Goal: Information Seeking & Learning: Learn about a topic

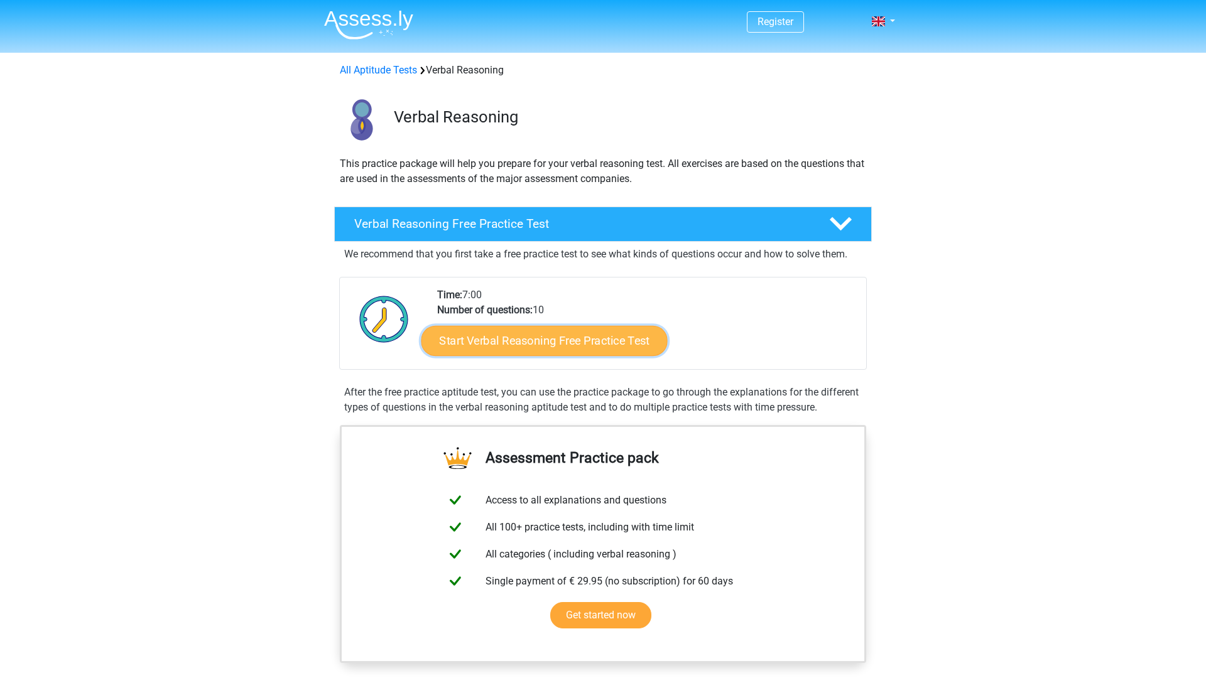
click at [609, 347] on link "Start Verbal Reasoning Free Practice Test" at bounding box center [544, 341] width 246 height 30
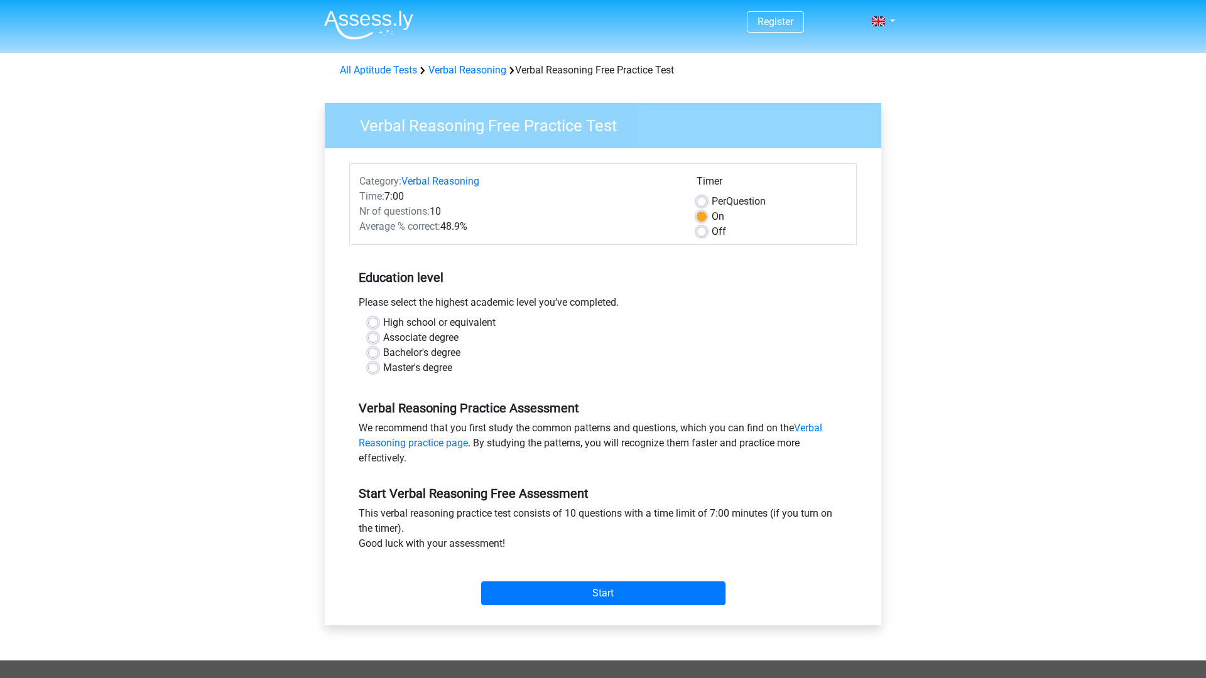
click at [424, 323] on label "High school or equivalent" at bounding box center [439, 322] width 112 height 15
click at [378, 323] on input "High school or equivalent" at bounding box center [373, 321] width 10 height 13
radio input "true"
click at [623, 585] on input "Start" at bounding box center [603, 593] width 244 height 24
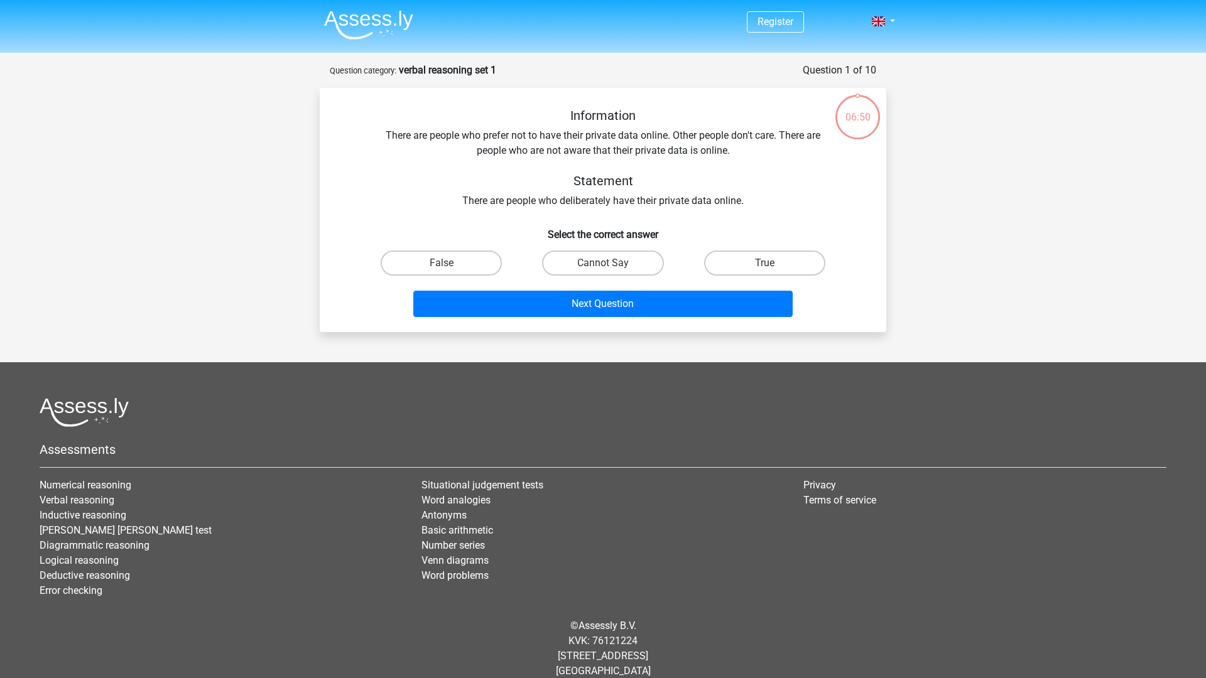
click at [1019, 202] on div "Register Nederlands English" at bounding box center [603, 347] width 1206 height 694
click at [587, 265] on label "Cannot Say" at bounding box center [602, 263] width 121 height 25
click at [603, 265] on input "Cannot Say" at bounding box center [607, 267] width 8 height 8
radio input "true"
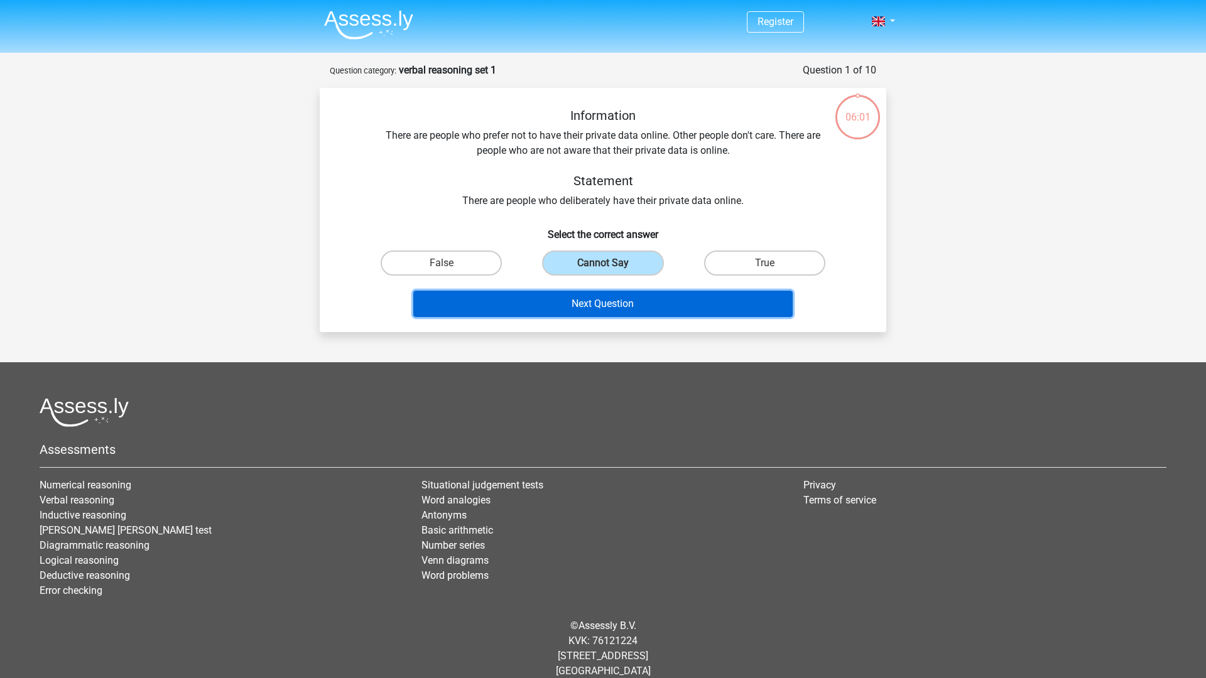
click at [603, 308] on button "Next Question" at bounding box center [603, 304] width 380 height 26
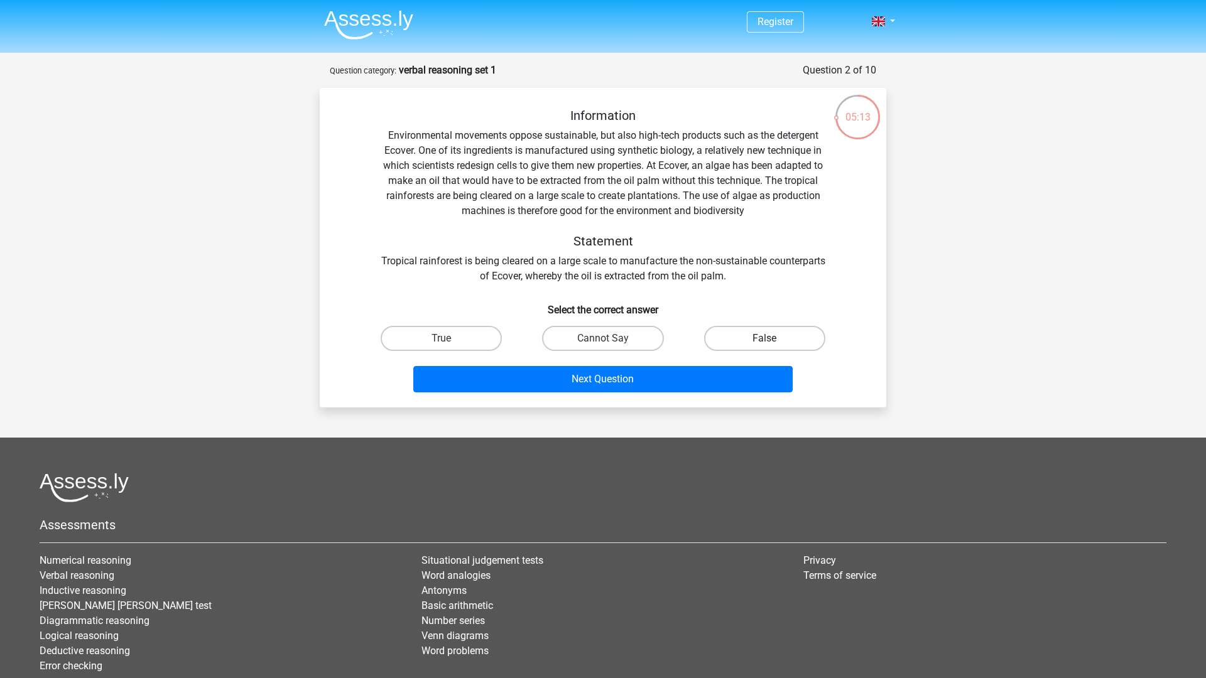
click at [736, 346] on label "False" at bounding box center [764, 338] width 121 height 25
click at [764, 346] on input "False" at bounding box center [768, 342] width 8 height 8
radio input "true"
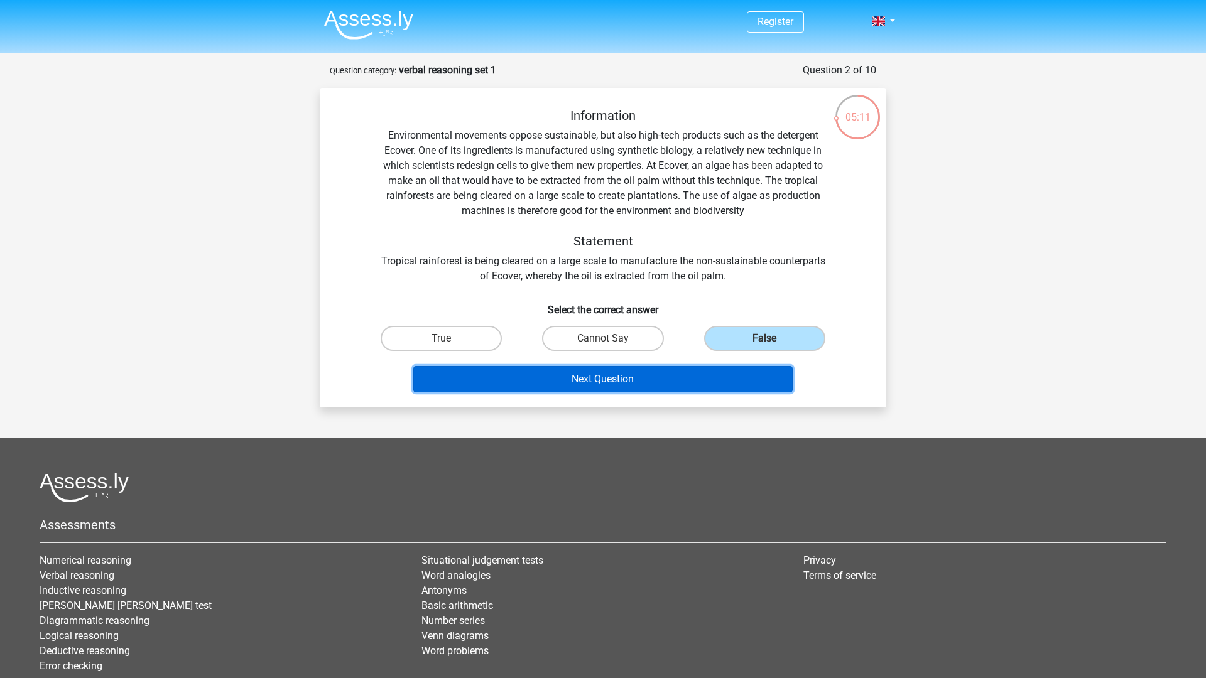
click at [721, 382] on button "Next Question" at bounding box center [603, 379] width 380 height 26
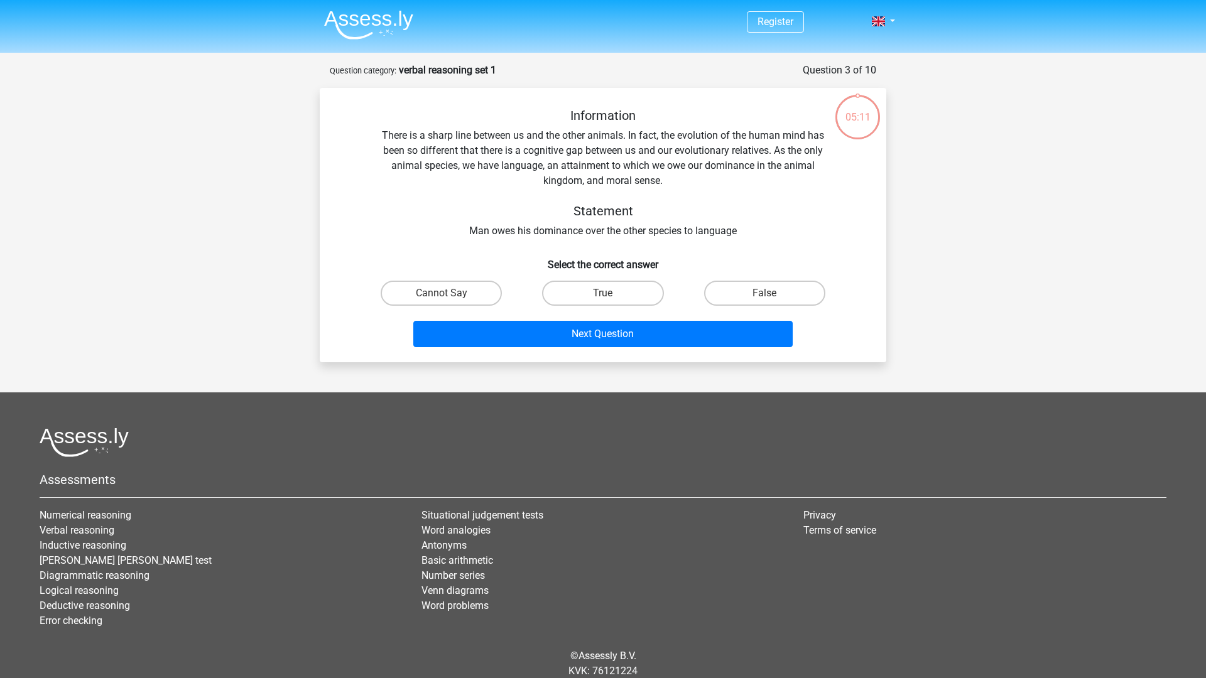
scroll to position [46, 0]
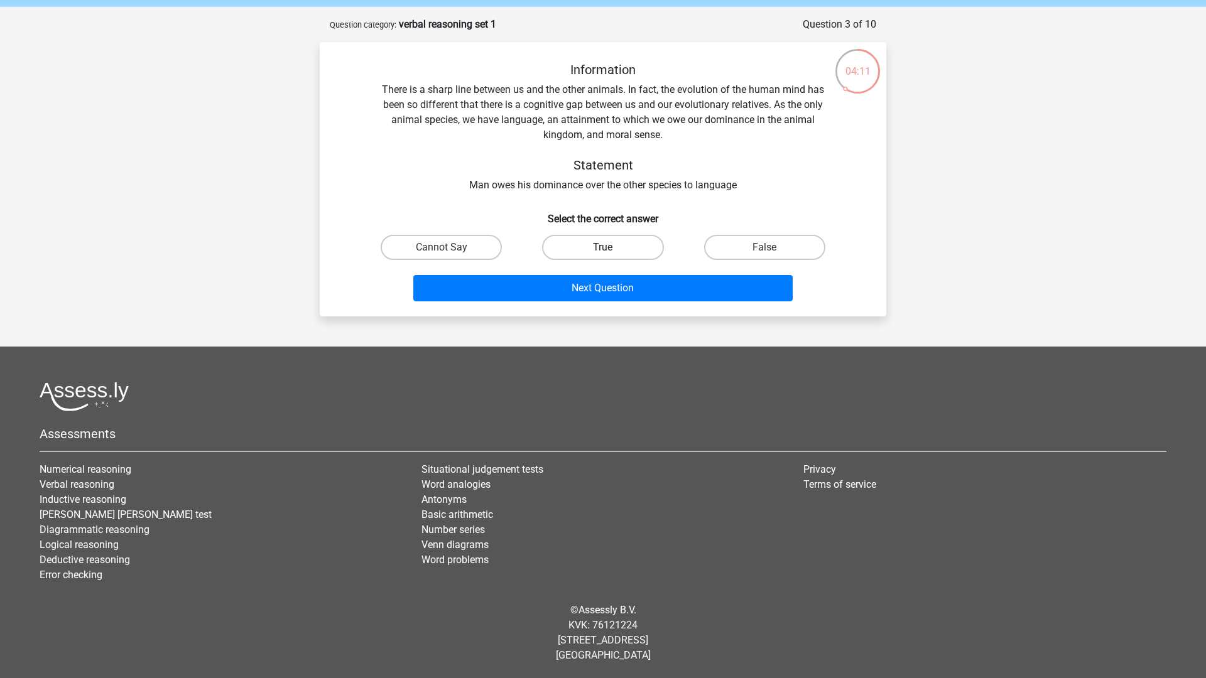
click at [640, 242] on label "True" at bounding box center [602, 247] width 121 height 25
click at [611, 247] on input "True" at bounding box center [607, 251] width 8 height 8
radio input "true"
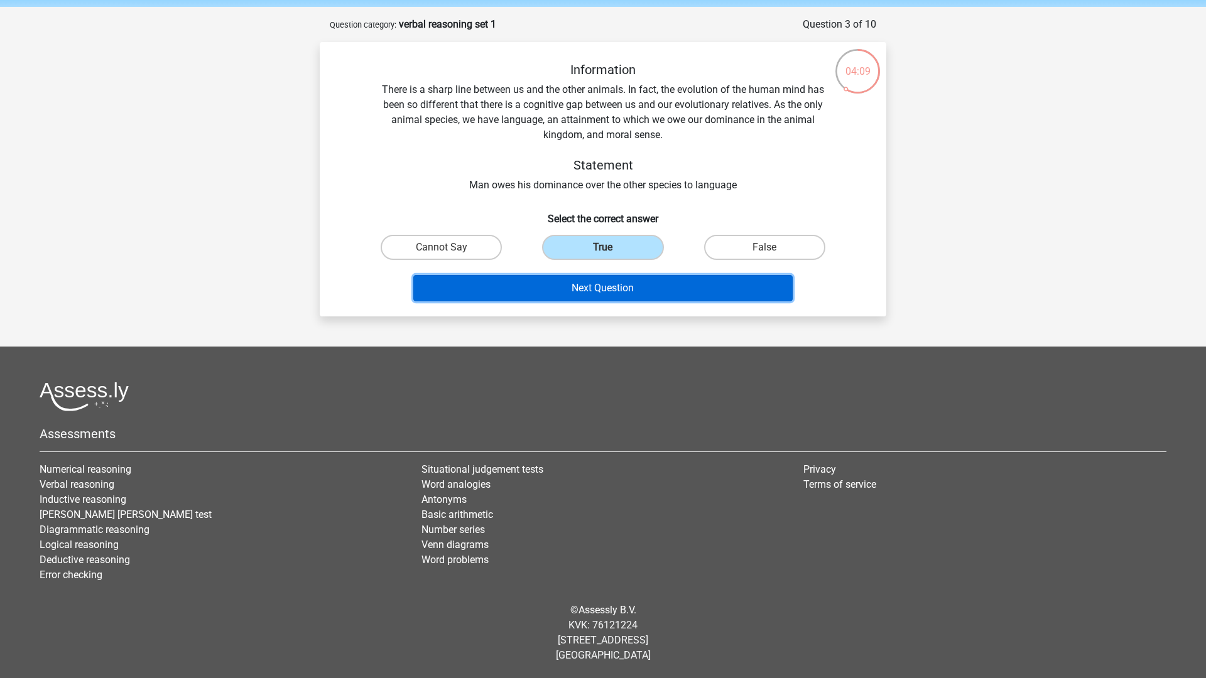
click at [606, 282] on button "Next Question" at bounding box center [603, 288] width 380 height 26
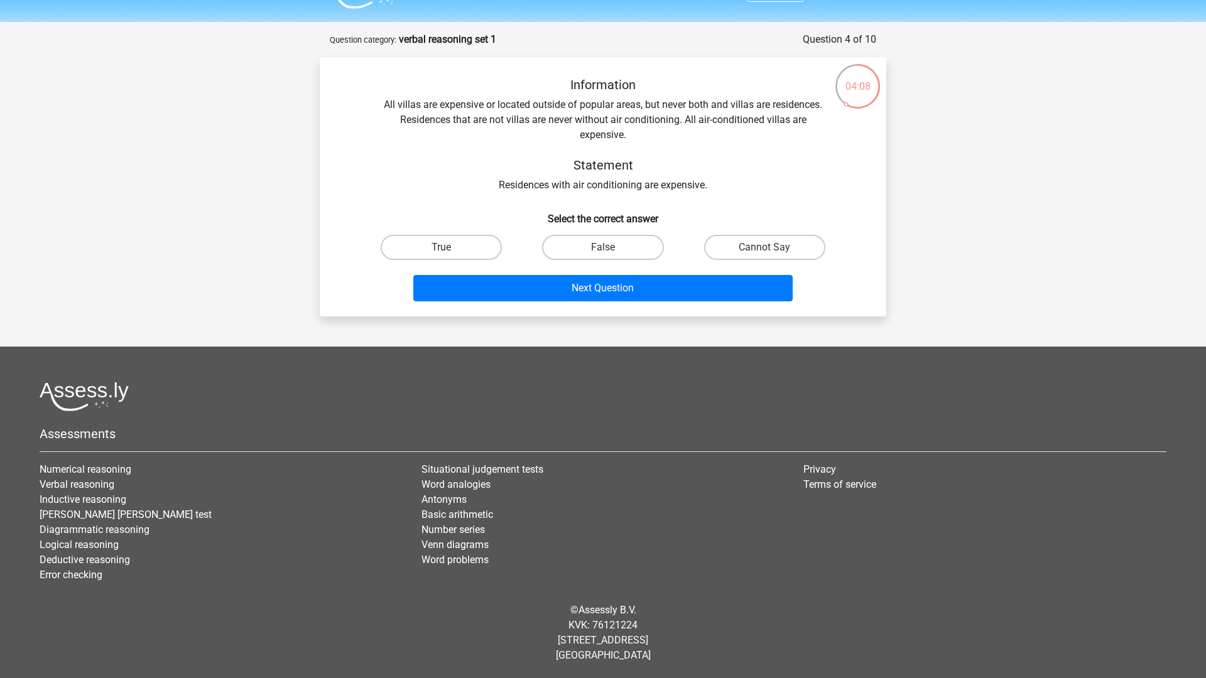
scroll to position [31, 0]
click at [472, 241] on label "True" at bounding box center [440, 247] width 121 height 25
click at [450, 247] on input "True" at bounding box center [445, 251] width 8 height 8
radio input "true"
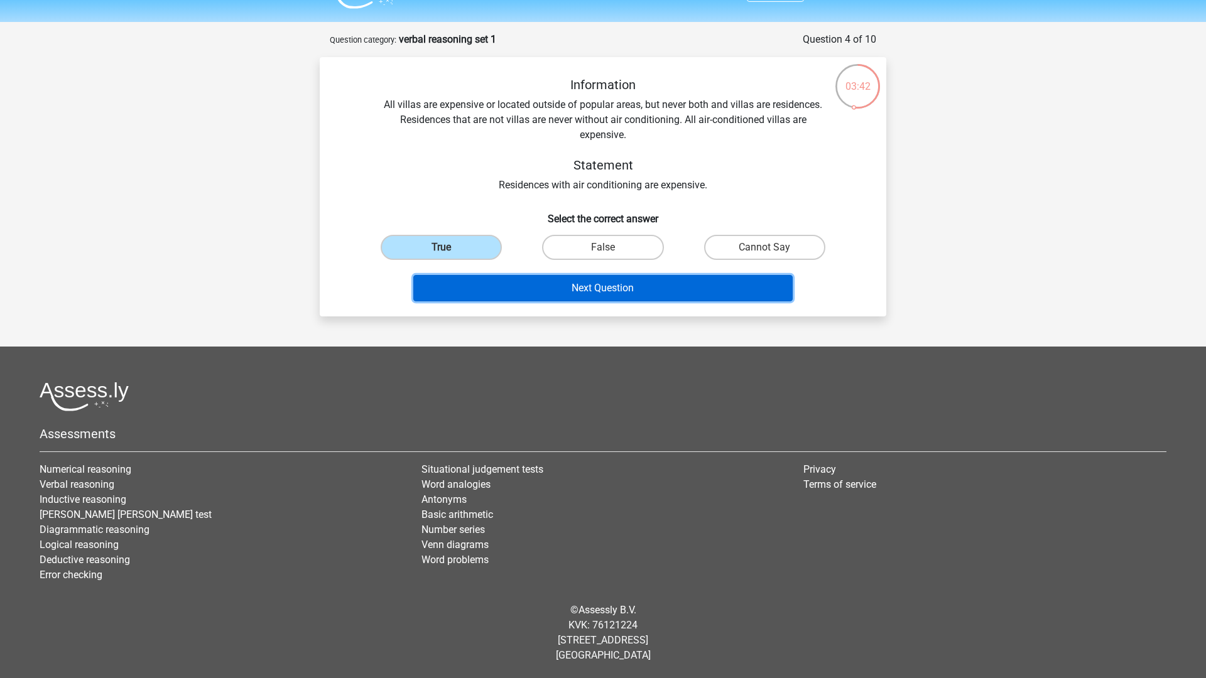
click at [515, 281] on button "Next Question" at bounding box center [603, 288] width 380 height 26
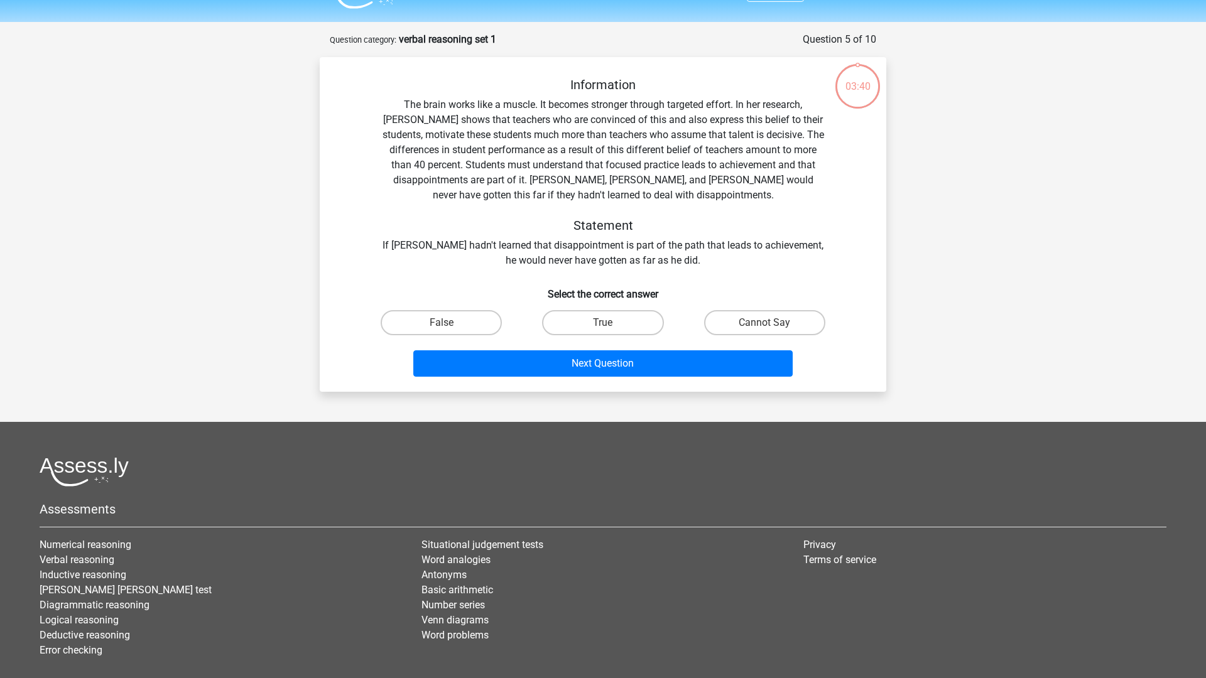
scroll to position [63, 0]
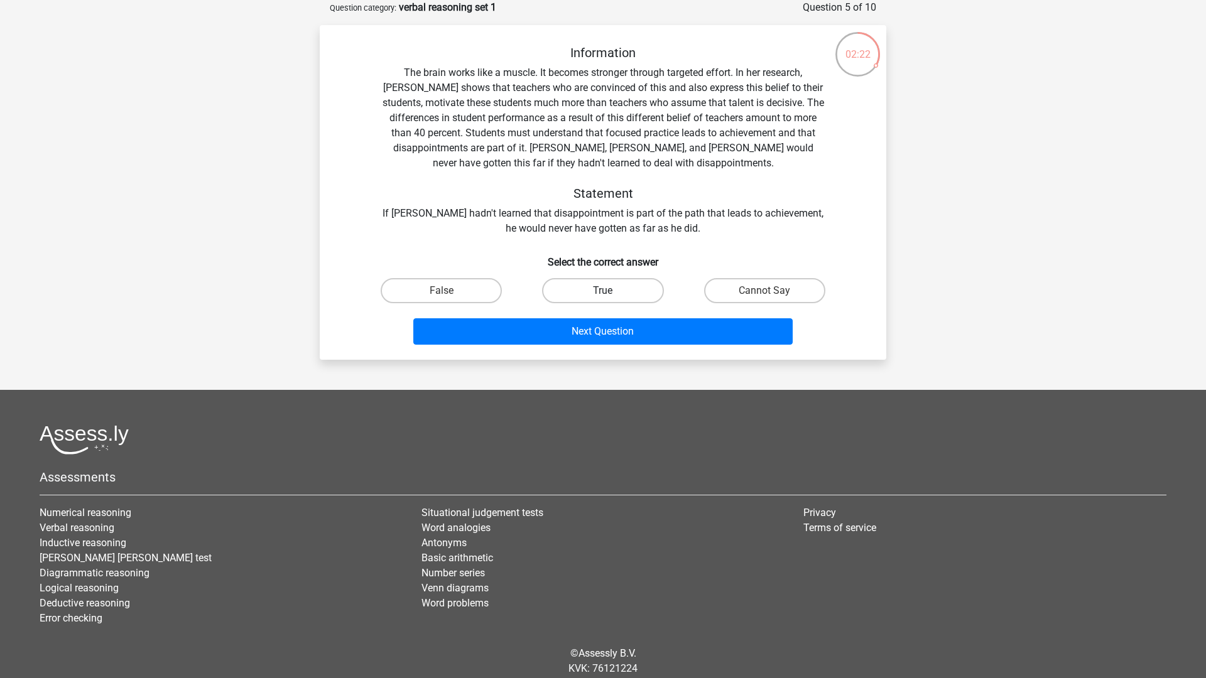
click at [573, 286] on label "True" at bounding box center [602, 290] width 121 height 25
click at [603, 291] on input "True" at bounding box center [607, 295] width 8 height 8
radio input "true"
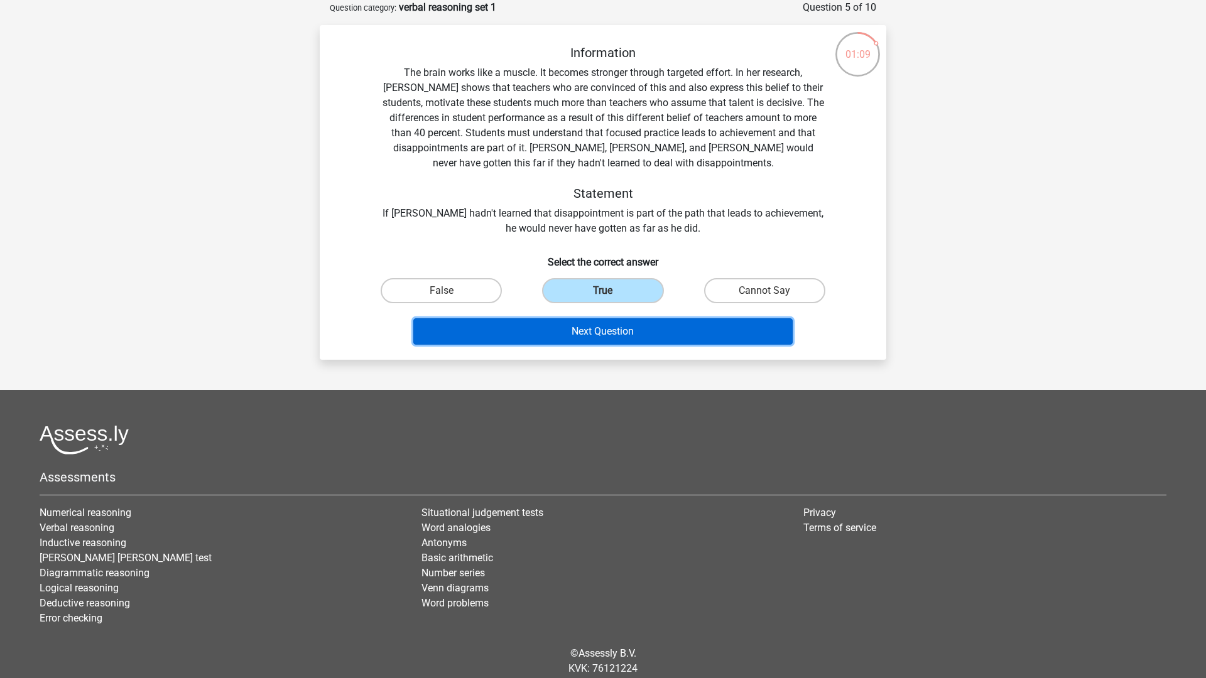
click at [603, 330] on button "Next Question" at bounding box center [603, 331] width 380 height 26
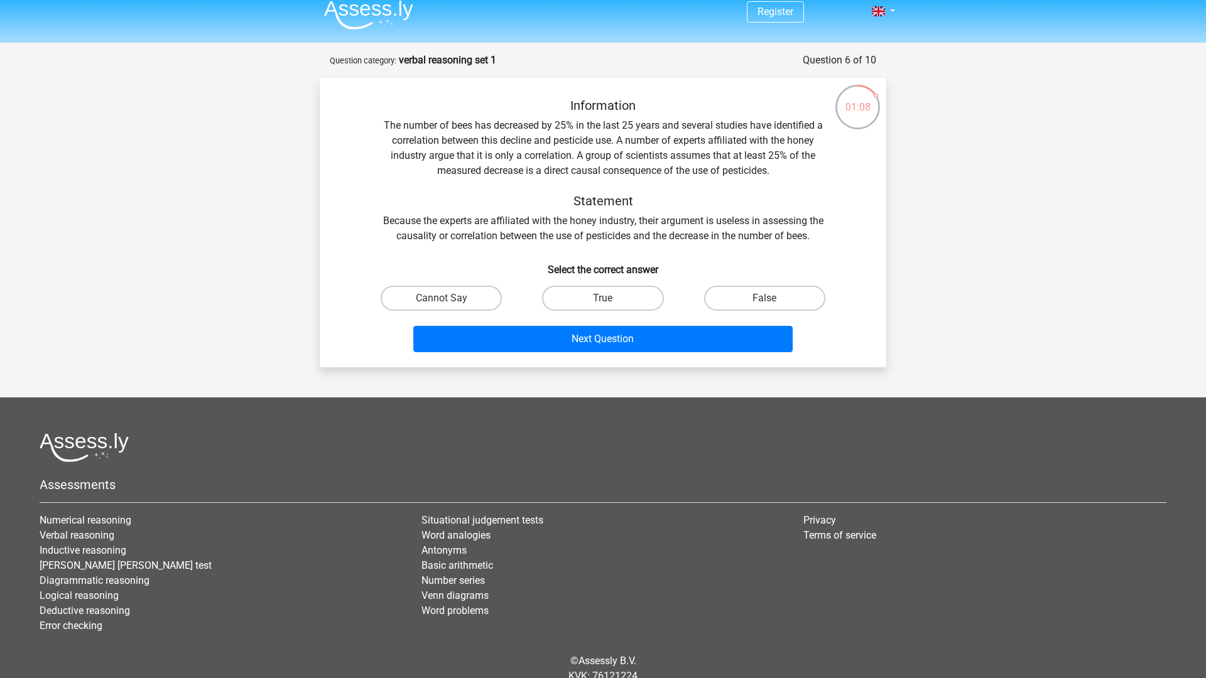
scroll to position [0, 0]
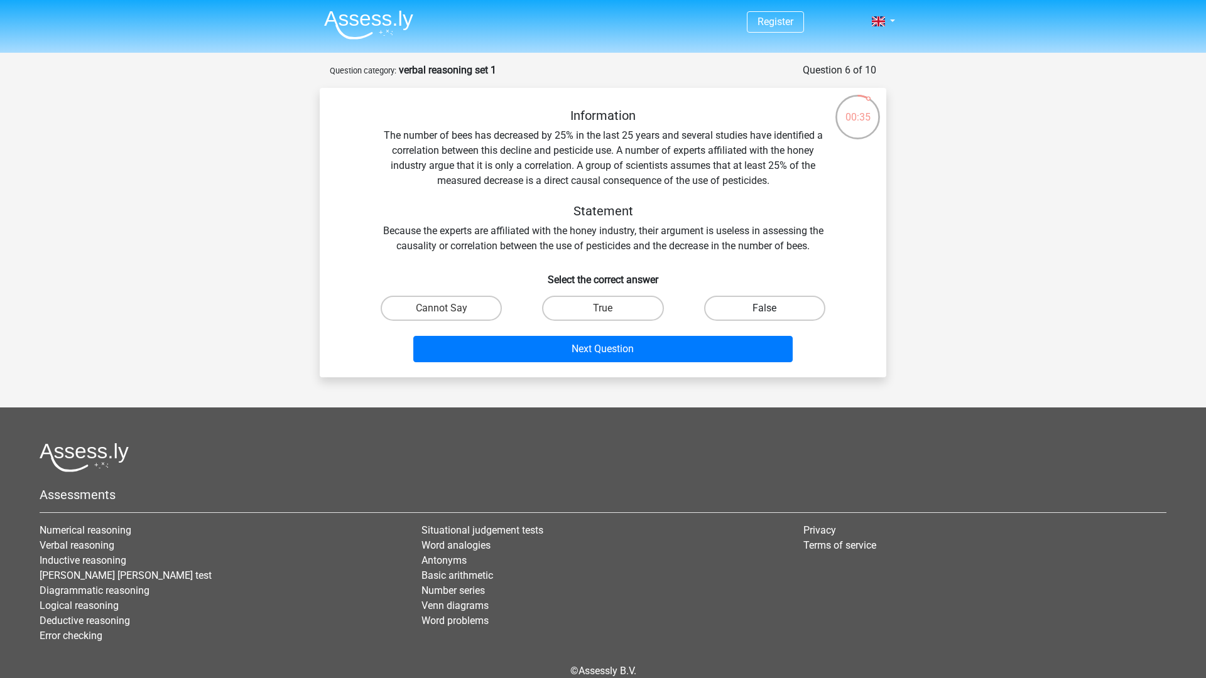
click at [794, 315] on label "False" at bounding box center [764, 308] width 121 height 25
click at [772, 315] on input "False" at bounding box center [768, 312] width 8 height 8
radio input "true"
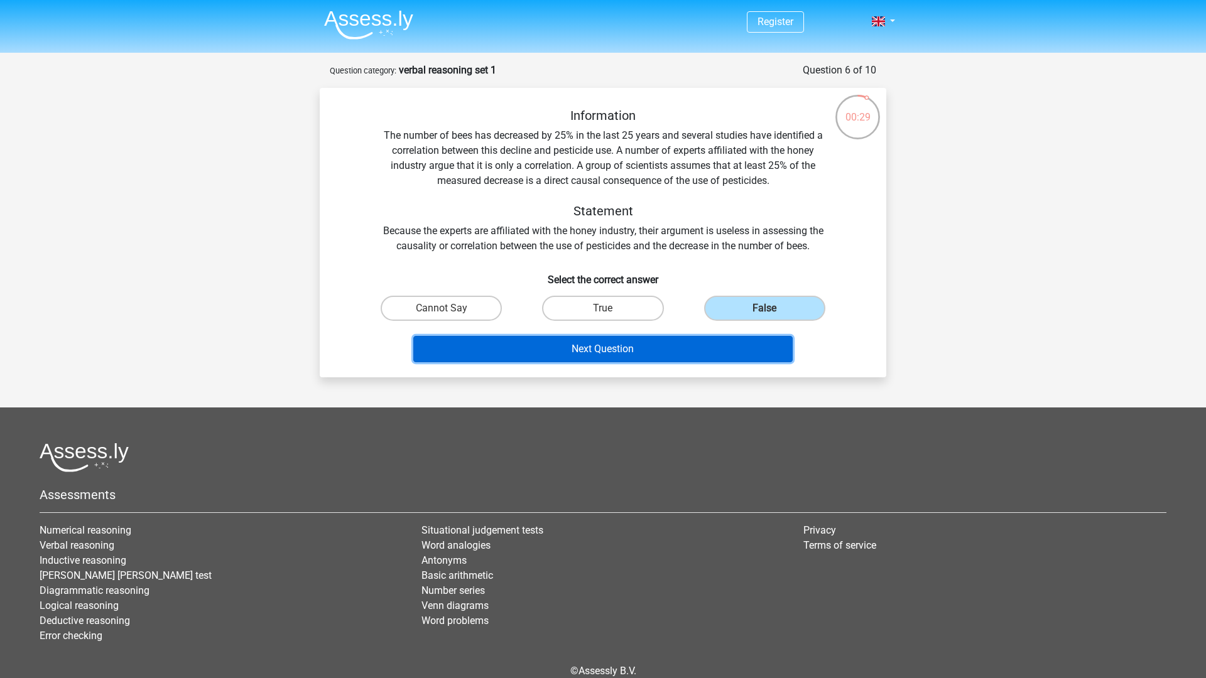
click at [598, 345] on button "Next Question" at bounding box center [603, 349] width 380 height 26
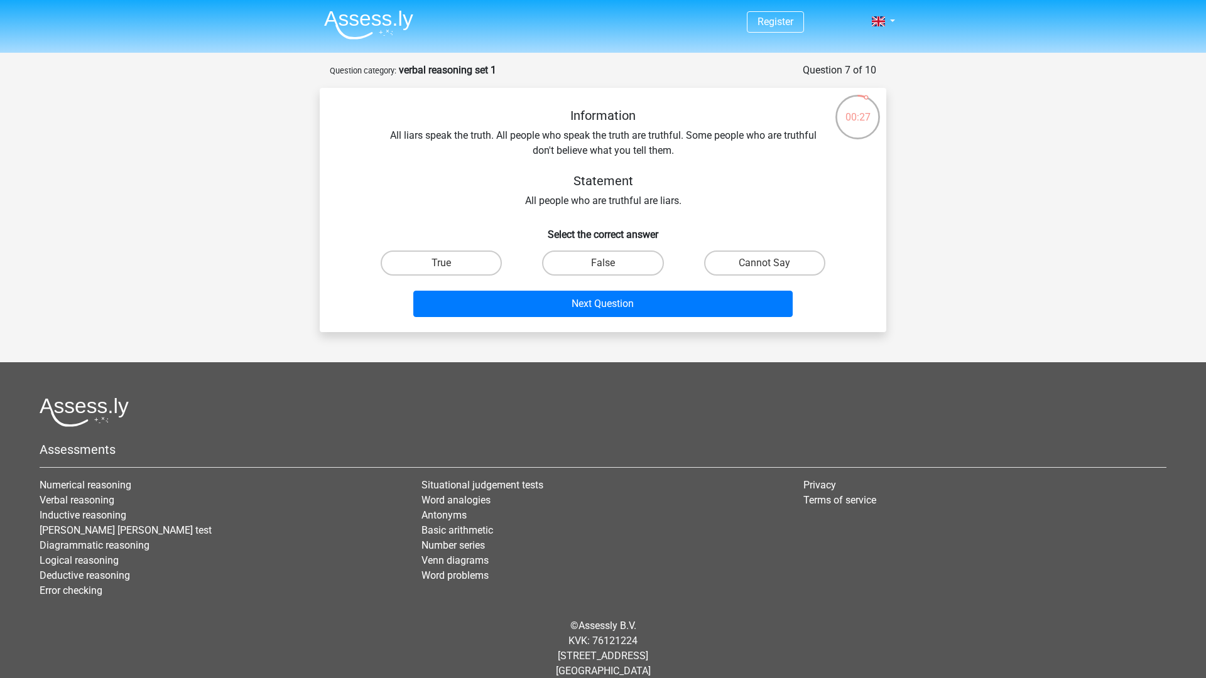
scroll to position [1, 0]
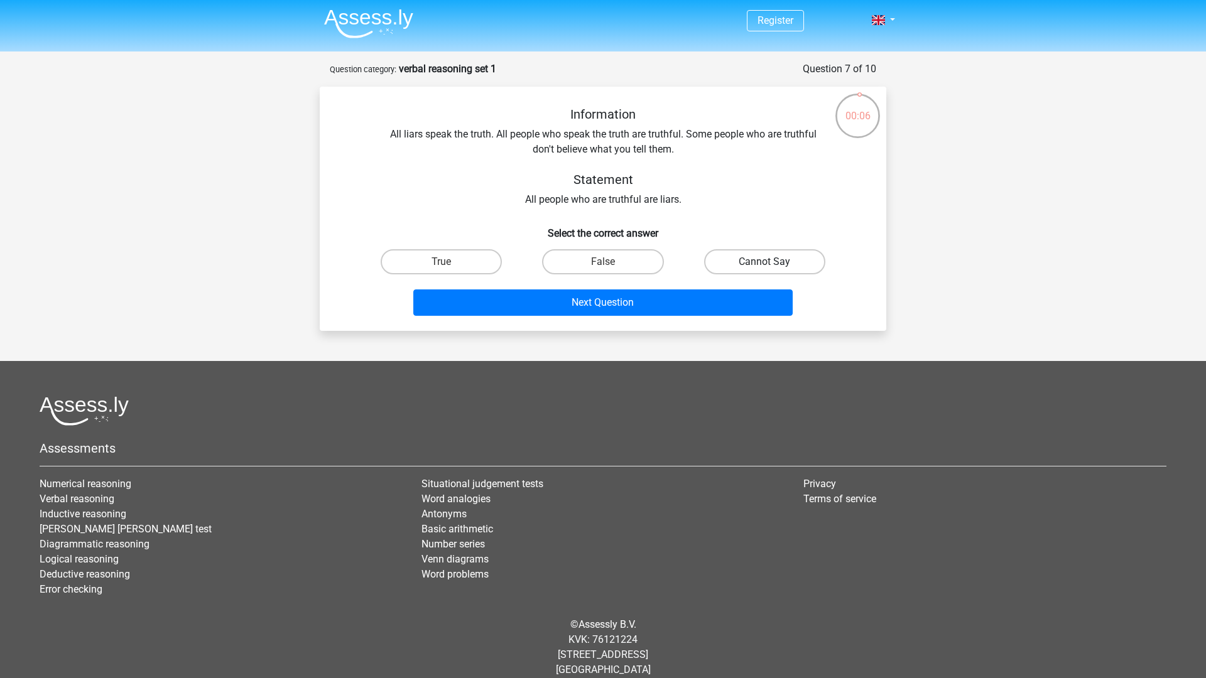
click at [720, 273] on label "Cannot Say" at bounding box center [764, 261] width 121 height 25
click at [764, 270] on input "Cannot Say" at bounding box center [768, 266] width 8 height 8
radio input "true"
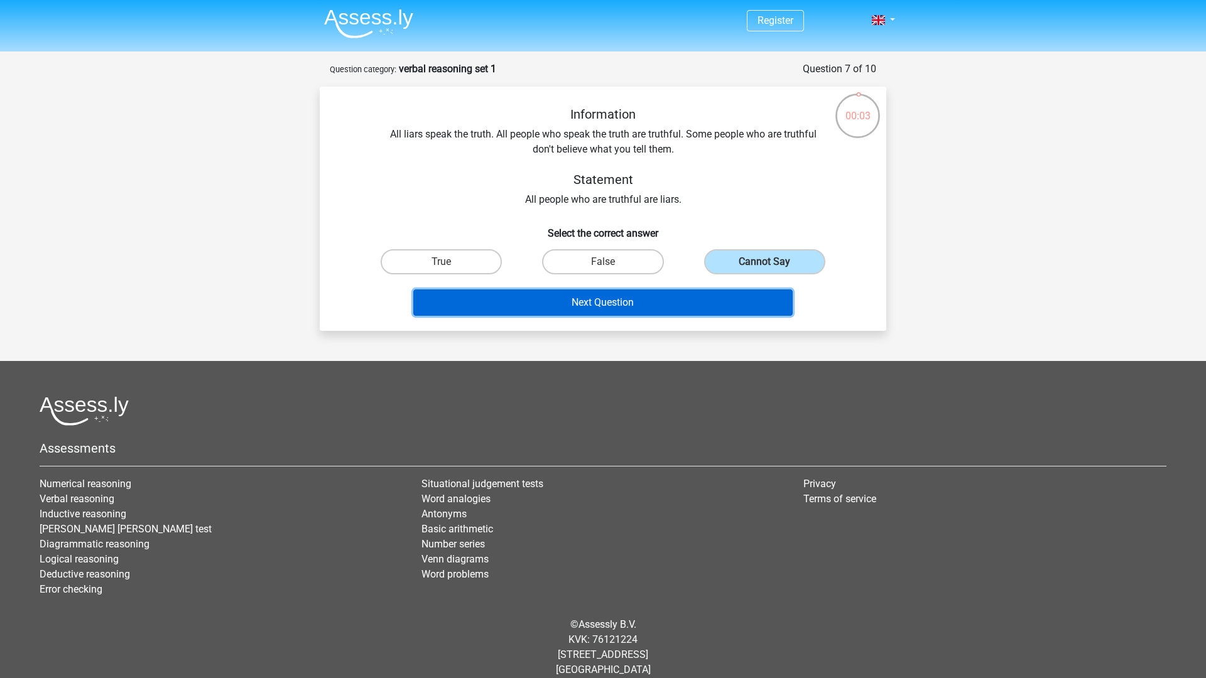
click at [688, 303] on button "Next Question" at bounding box center [603, 302] width 380 height 26
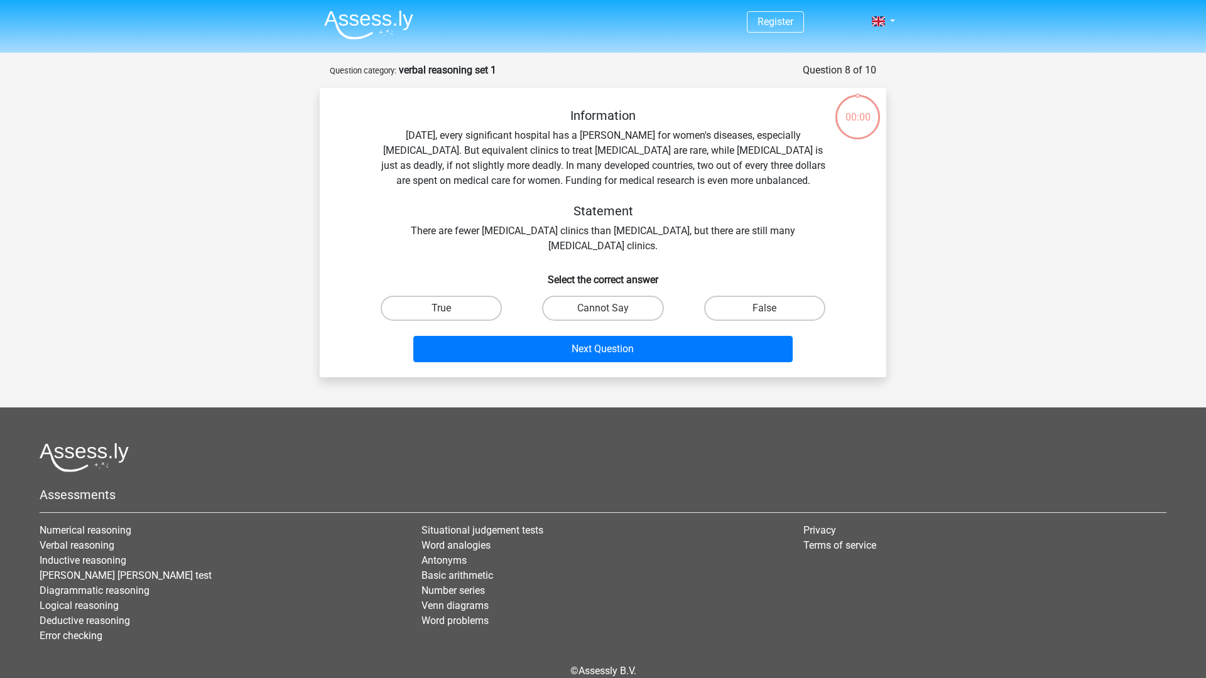
scroll to position [1, 0]
